Goal: Ask a question

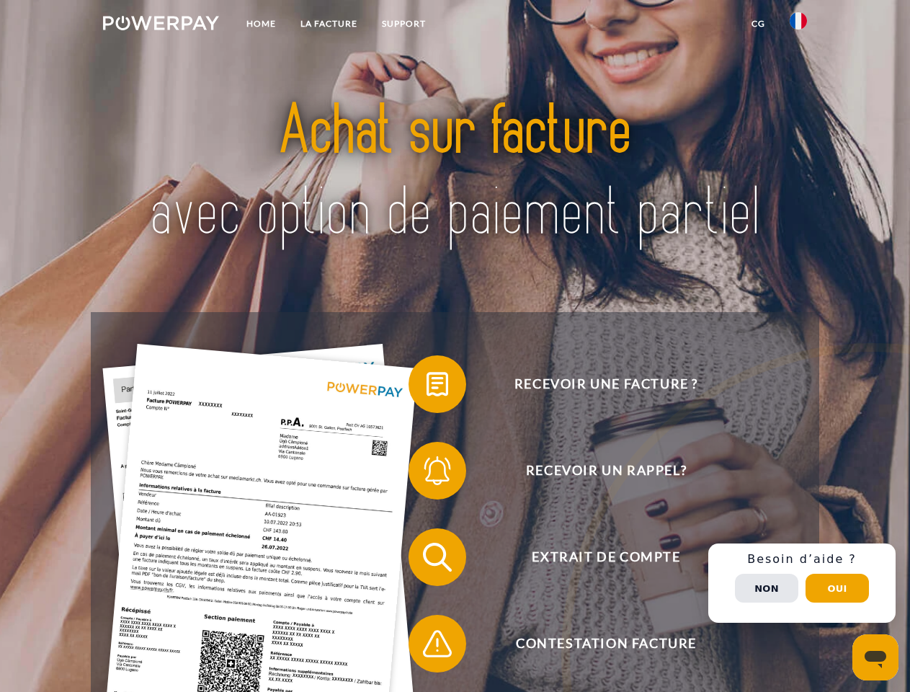
click at [161, 25] on img at bounding box center [161, 23] width 116 height 14
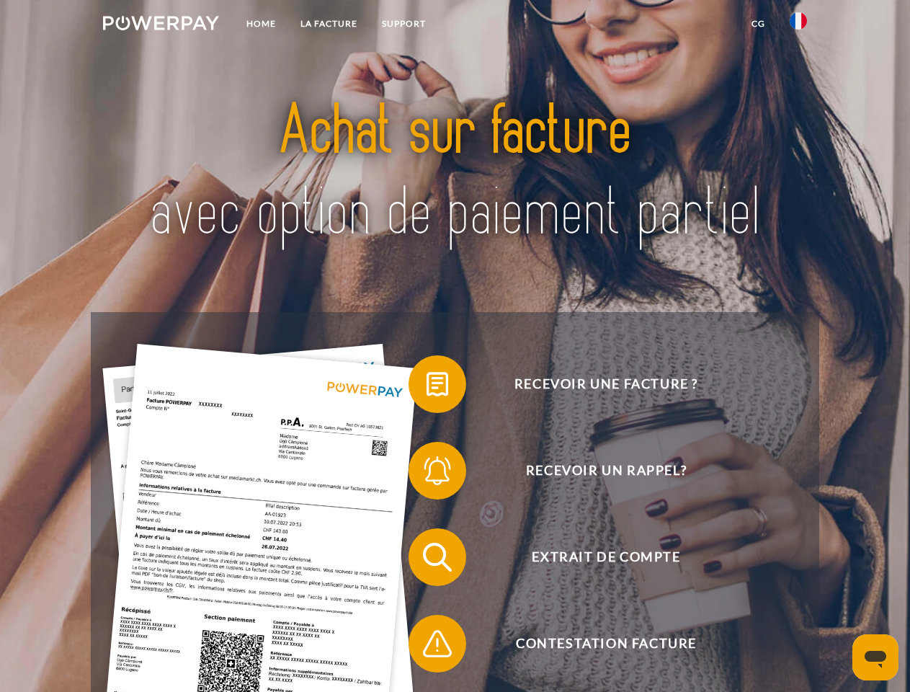
click at [798, 25] on img at bounding box center [798, 20] width 17 height 17
click at [758, 24] on link "CG" at bounding box center [758, 24] width 38 height 26
click at [426, 387] on span at bounding box center [416, 384] width 72 height 72
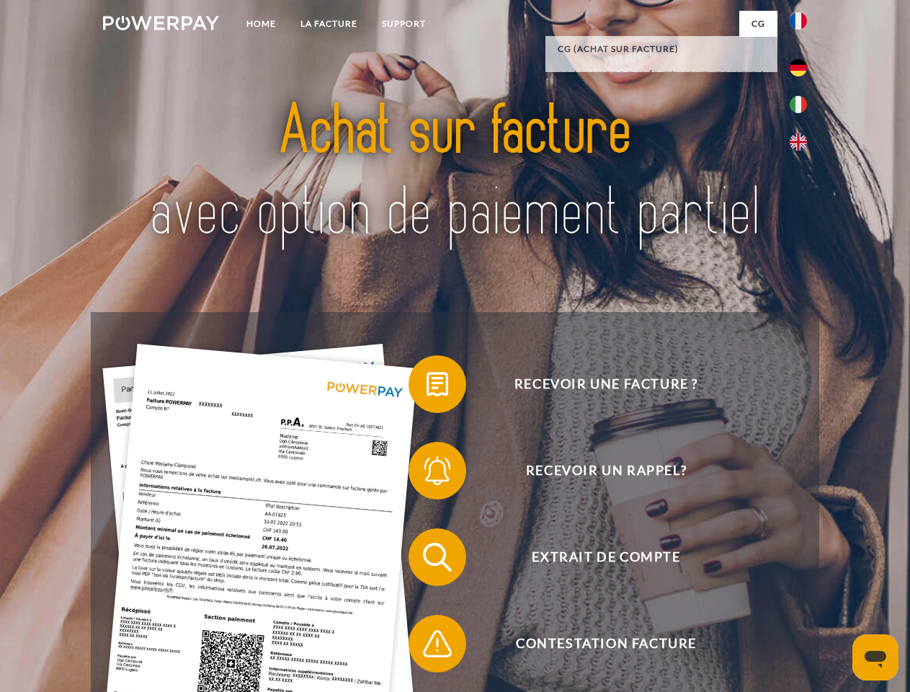
click at [426, 473] on span at bounding box center [416, 470] width 72 height 72
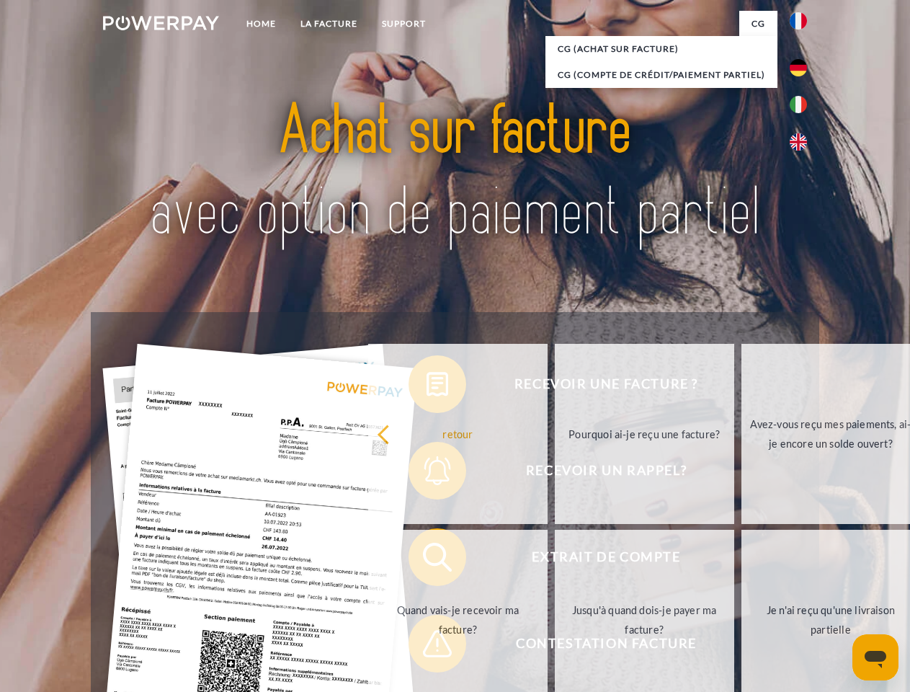
click at [555, 560] on link "Jusqu'à quand dois-je payer ma facture?" at bounding box center [644, 619] width 179 height 180
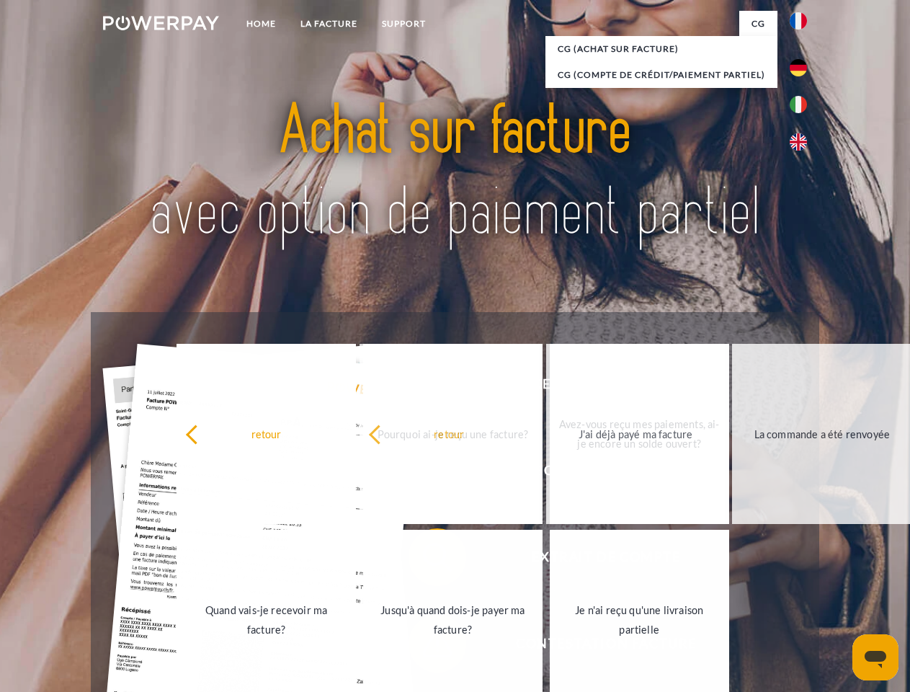
click at [550, 646] on link "Je n'ai reçu qu'une livraison partielle" at bounding box center [639, 619] width 179 height 180
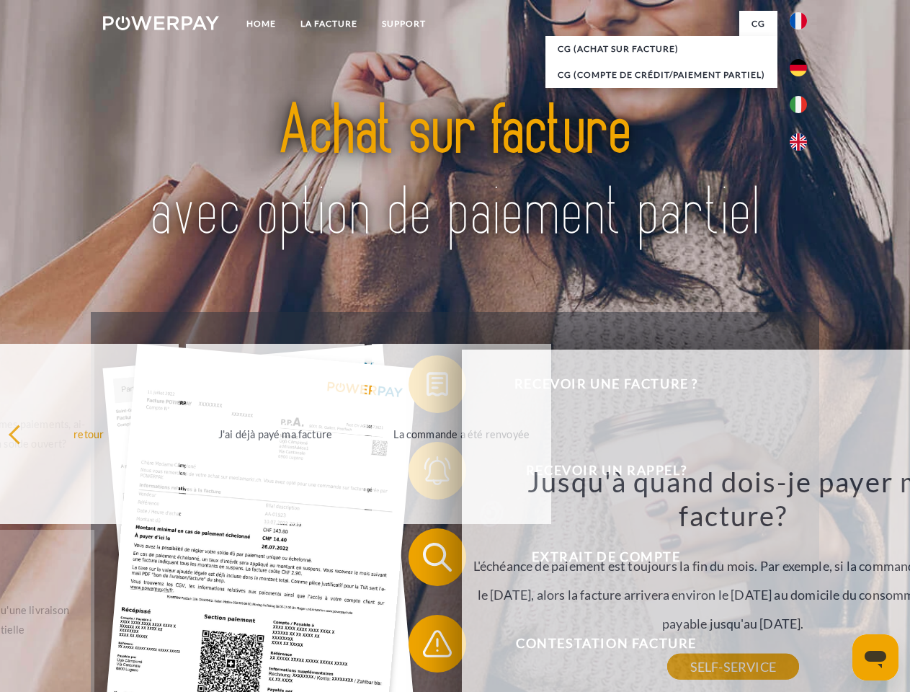
click at [802, 583] on div "Recevoir une facture ? Recevoir un rappel? Extrait de compte retour" at bounding box center [455, 600] width 728 height 576
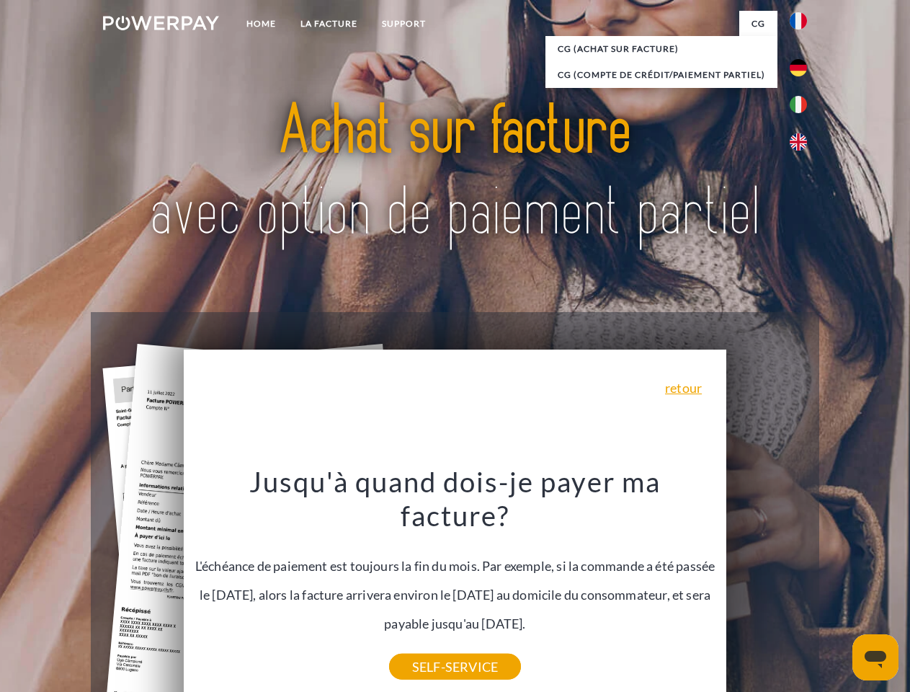
click at [767, 586] on span "Extrait de compte" at bounding box center [605, 557] width 353 height 58
click at [837, 588] on header "Home LA FACTURE Support" at bounding box center [455, 497] width 910 height 995
